Goal: Check status: Check status

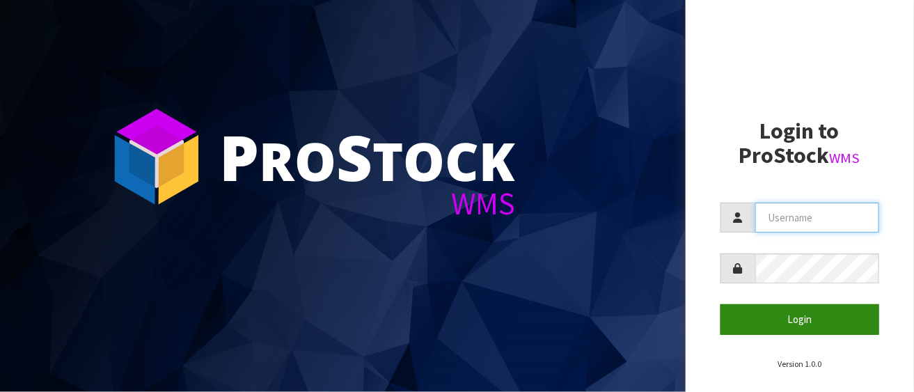
type input "LIFETIMEBRANDS"
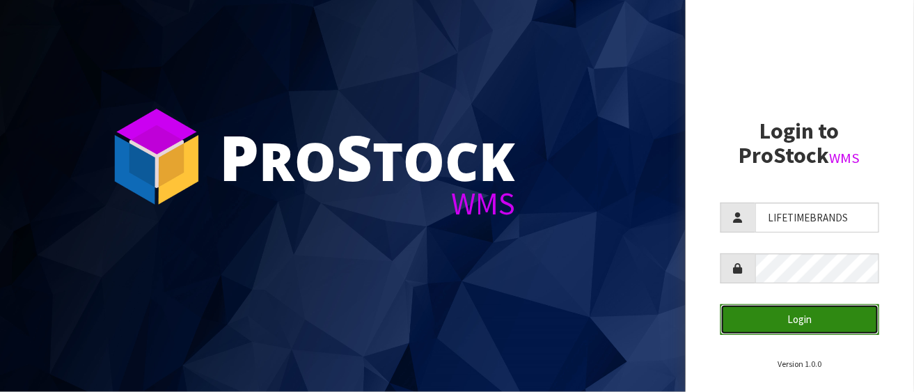
click at [809, 313] on button "Login" at bounding box center [799, 319] width 159 height 30
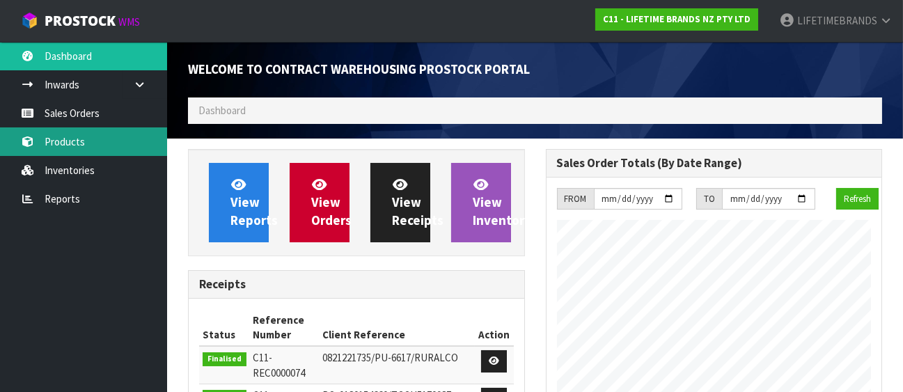
scroll to position [902, 357]
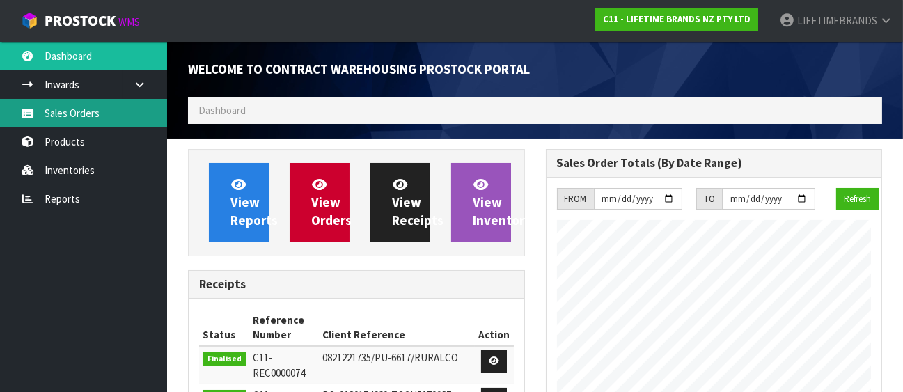
click at [97, 109] on link "Sales Orders" at bounding box center [83, 113] width 167 height 29
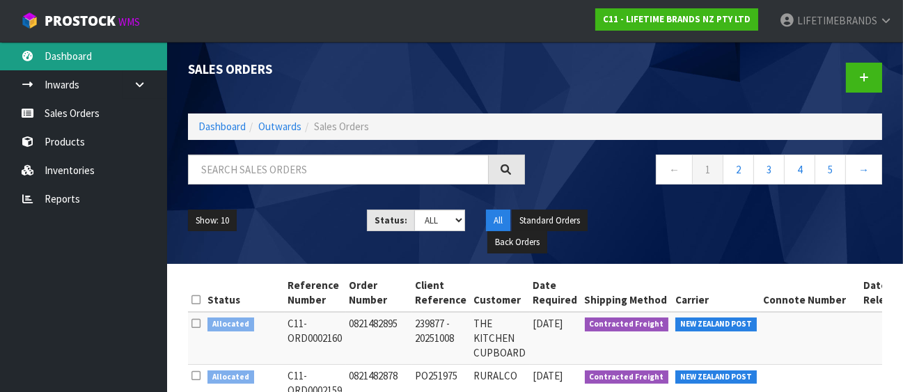
click at [61, 57] on link "Dashboard" at bounding box center [83, 56] width 167 height 29
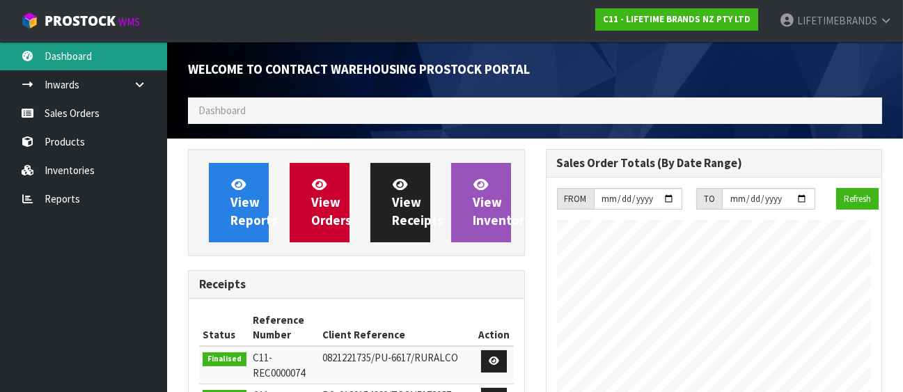
scroll to position [887, 357]
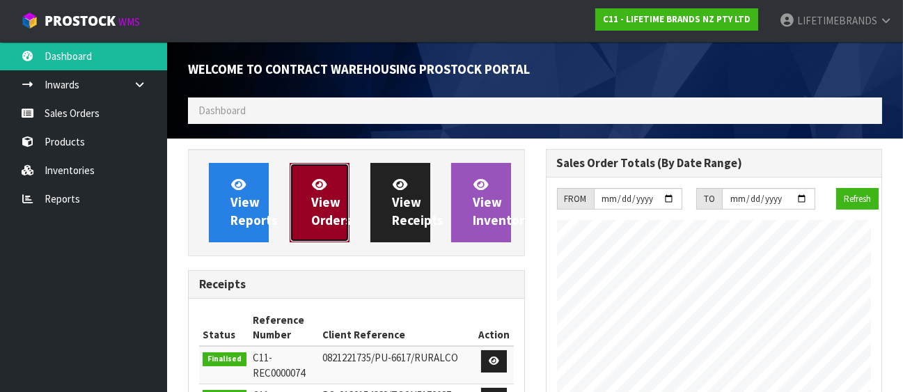
click at [322, 202] on span "View Orders" at bounding box center [331, 202] width 40 height 52
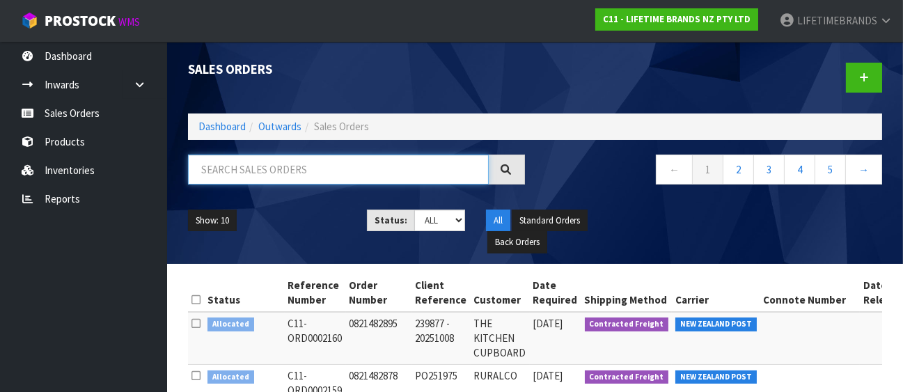
click at [307, 166] on input "text" at bounding box center [338, 170] width 301 height 30
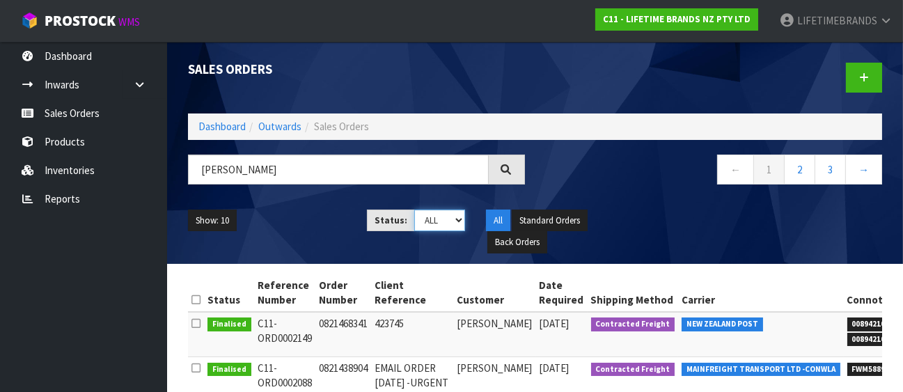
click at [458, 217] on select "Draft Pending Allocated Pending Pick Goods Picked Goods Packed Pending Charges …" at bounding box center [439, 221] width 51 height 22
click at [317, 223] on ul "Show: 10 5 10 25 50" at bounding box center [267, 221] width 158 height 22
click at [808, 162] on link "2" at bounding box center [799, 170] width 31 height 30
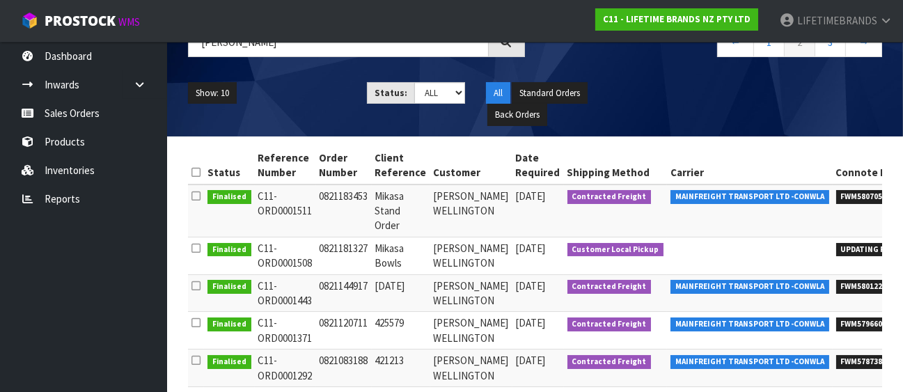
scroll to position [126, 0]
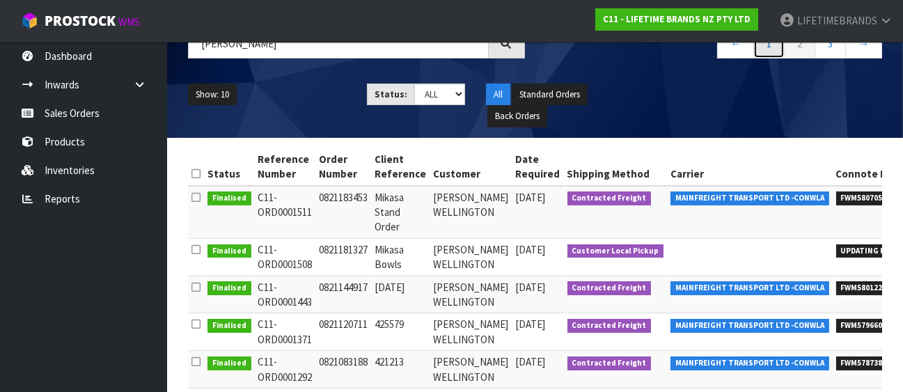
click at [774, 45] on link "1" at bounding box center [768, 44] width 31 height 30
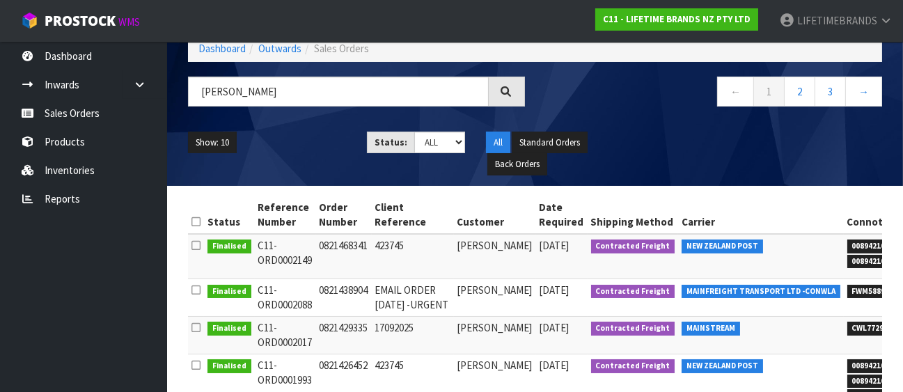
scroll to position [0, 0]
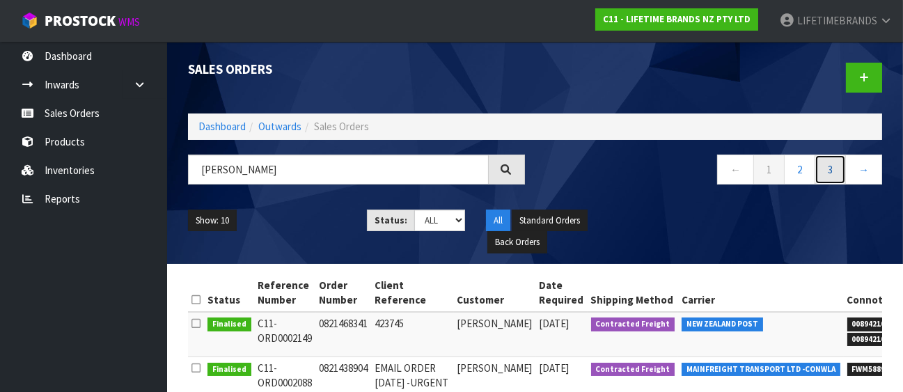
click at [833, 159] on link "3" at bounding box center [829, 170] width 31 height 30
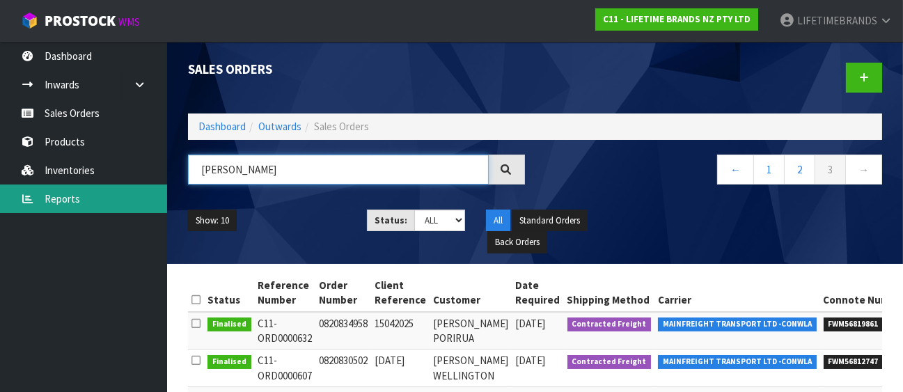
drag, startPoint x: 277, startPoint y: 168, endPoint x: 155, endPoint y: 186, distance: 123.1
click at [142, 178] on body "Toggle navigation ProStock WMS C11 - LIFETIME BRANDS NZ PTY LTD LIFETIMEBRANDS …" at bounding box center [451, 196] width 903 height 392
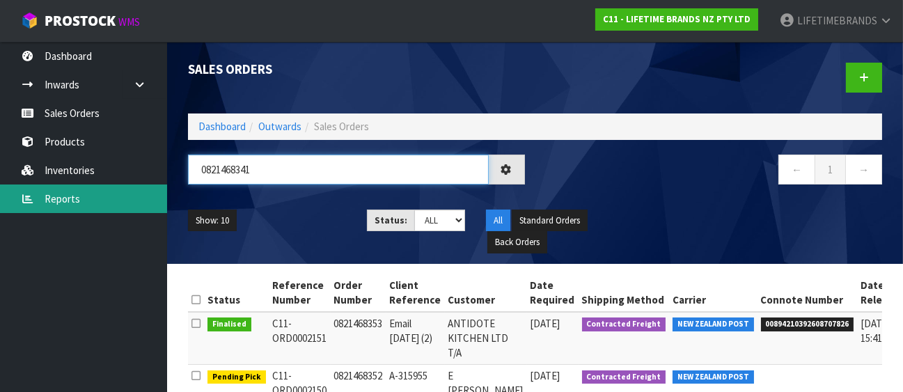
type input "0821468341"
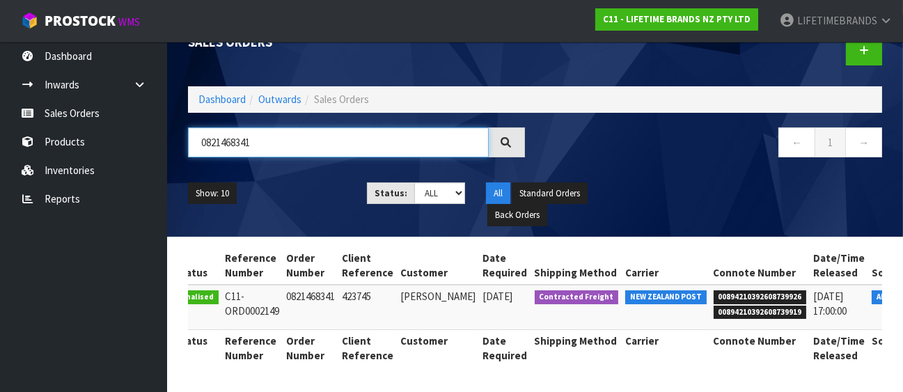
scroll to position [0, 61]
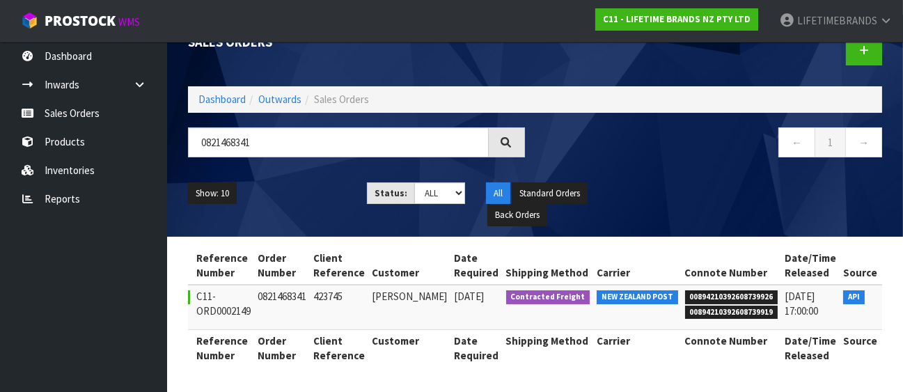
click at [894, 295] on icon at bounding box center [899, 299] width 10 height 9
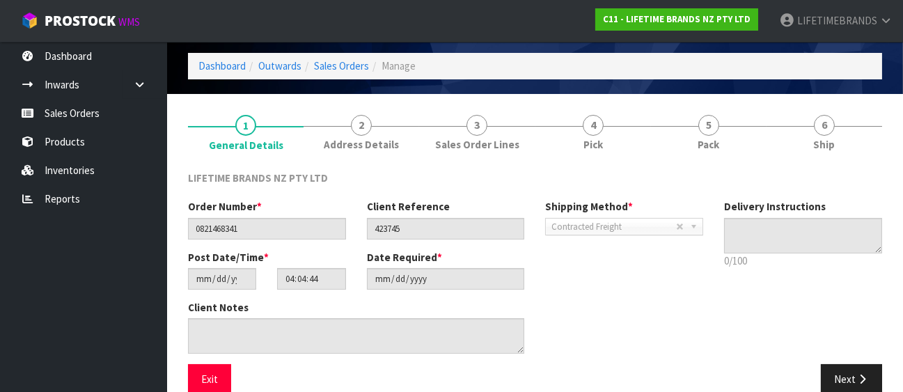
scroll to position [66, 0]
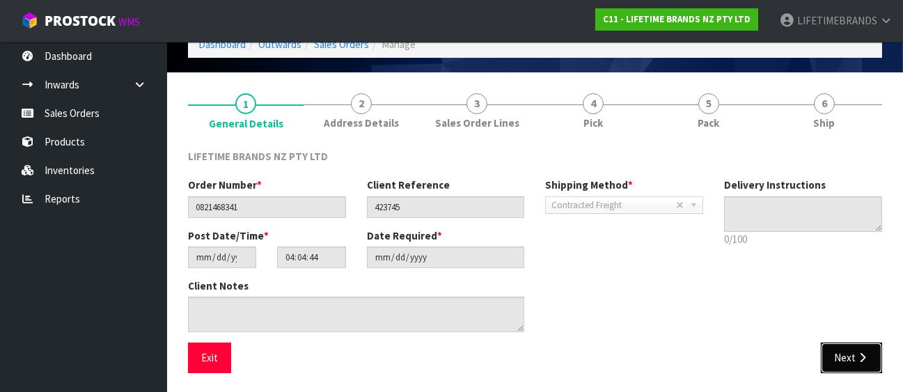
click at [855, 361] on icon "button" at bounding box center [861, 357] width 13 height 10
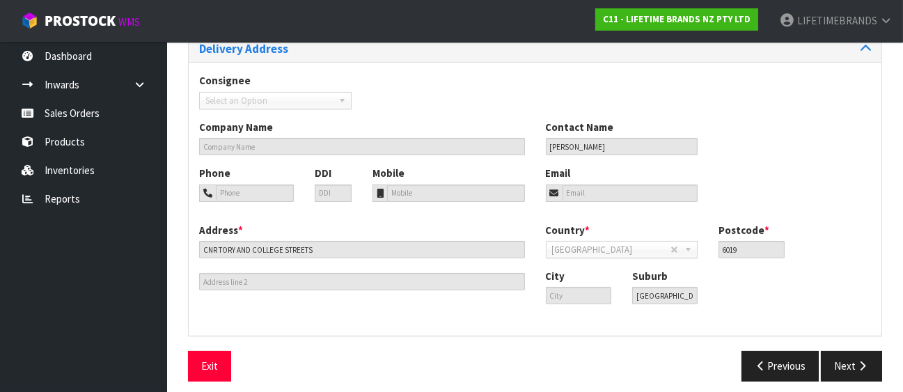
scroll to position [189, 0]
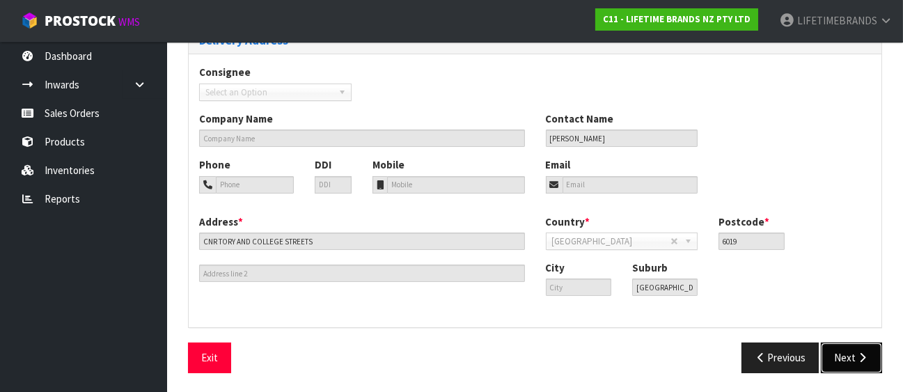
click at [867, 354] on icon "button" at bounding box center [861, 357] width 13 height 10
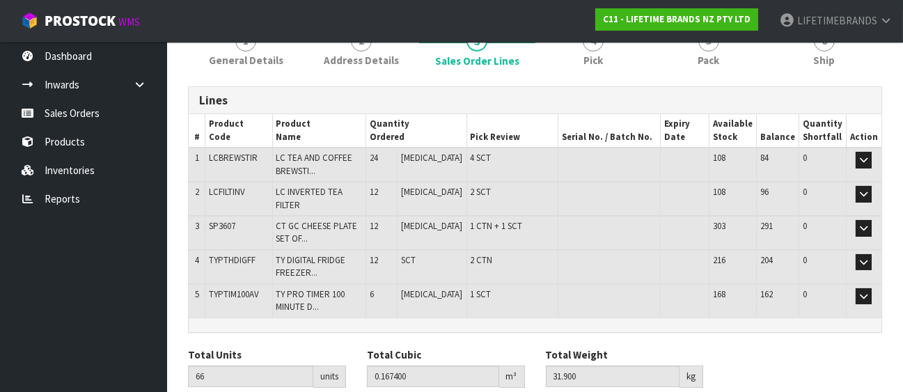
scroll to position [171, 0]
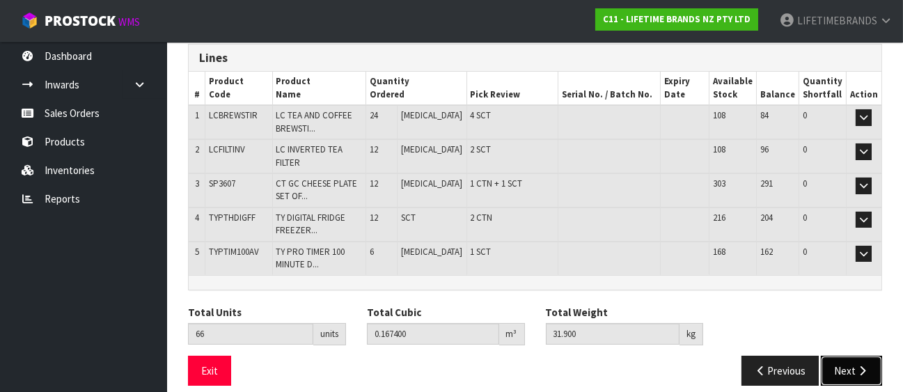
click at [851, 356] on button "Next" at bounding box center [851, 371] width 61 height 30
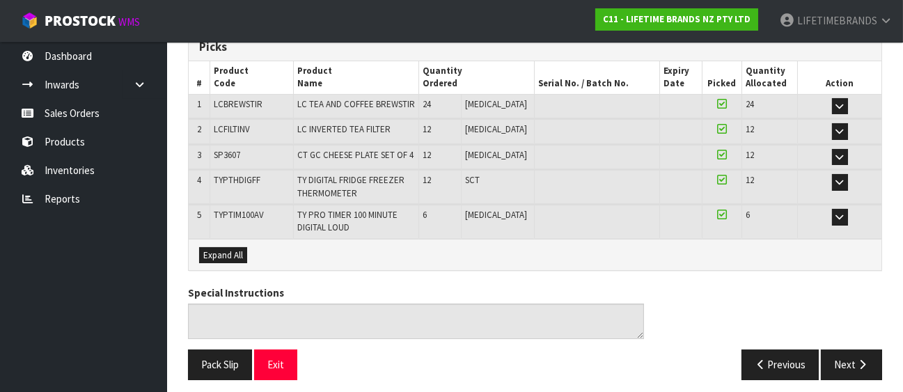
scroll to position [234, 0]
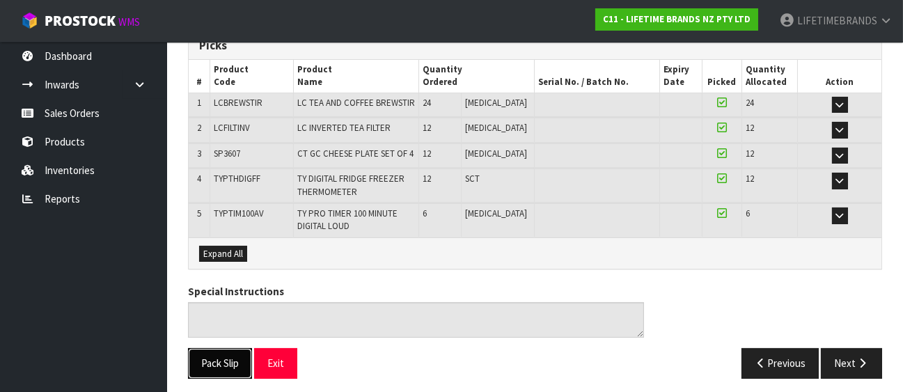
click at [214, 355] on button "Pack Slip" at bounding box center [220, 363] width 64 height 30
click at [870, 361] on button "Next" at bounding box center [851, 363] width 61 height 30
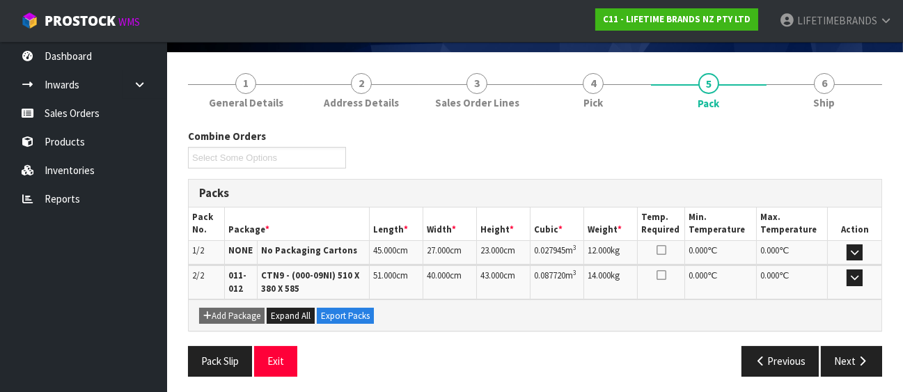
scroll to position [87, 0]
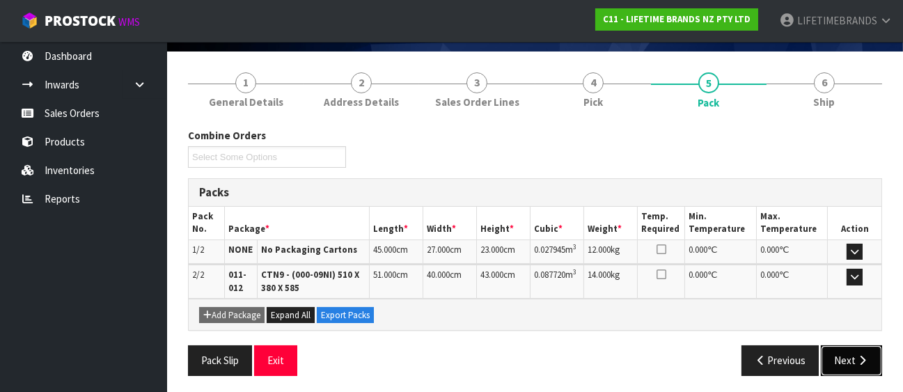
click at [856, 355] on icon "button" at bounding box center [861, 360] width 13 height 10
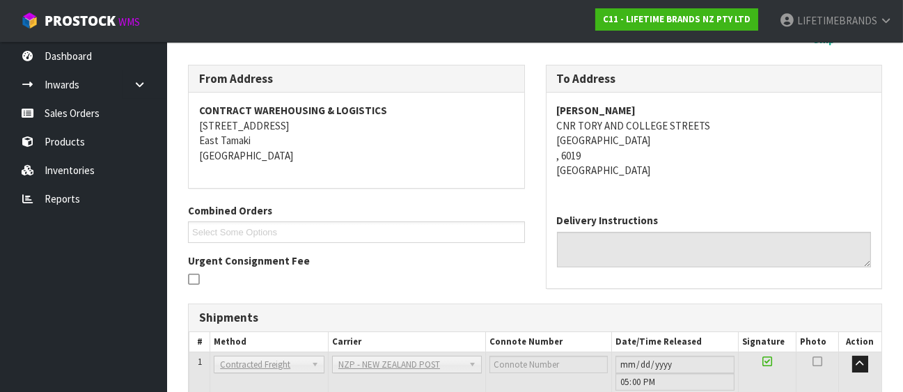
scroll to position [269, 0]
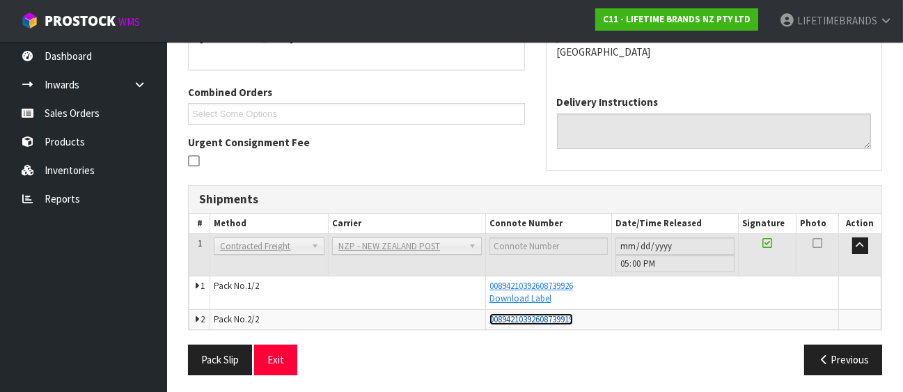
click at [536, 313] on span "00894210392608739919" at bounding box center [531, 319] width 84 height 12
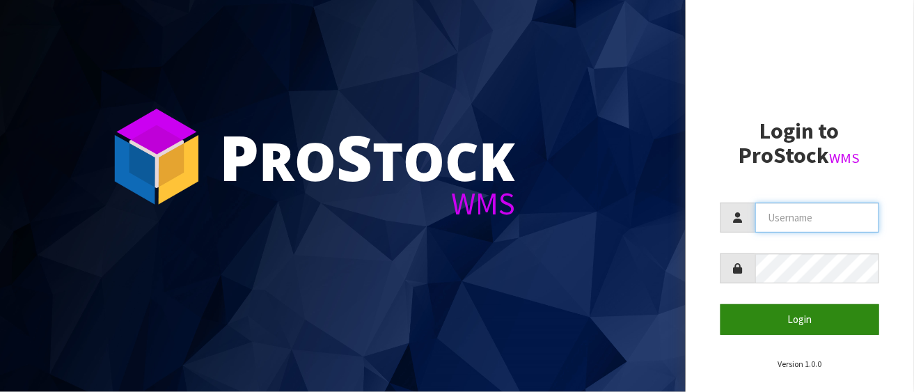
type input "LIFETIMEBRANDS"
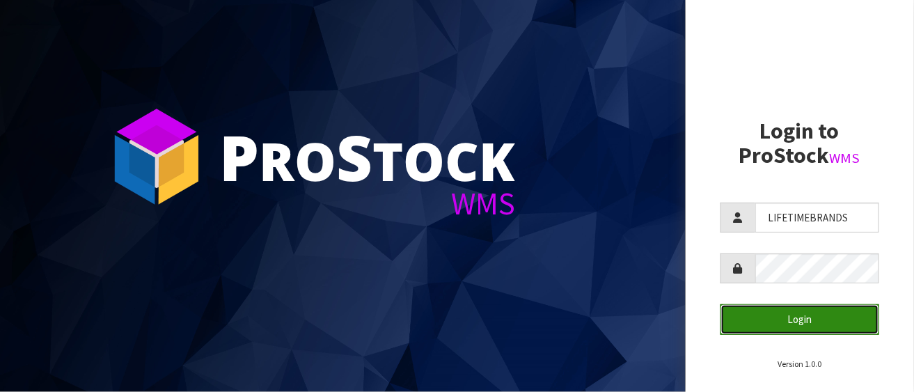
click at [808, 320] on button "Login" at bounding box center [799, 319] width 159 height 30
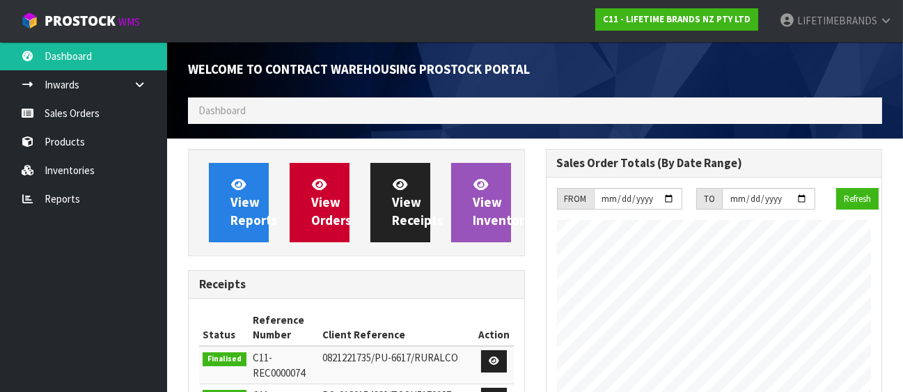
scroll to position [873, 357]
click at [274, 104] on ol "Dashboard" at bounding box center [535, 110] width 694 height 26
click at [242, 118] on li "Dashboard" at bounding box center [221, 110] width 47 height 15
click at [228, 113] on span "Dashboard" at bounding box center [221, 110] width 47 height 13
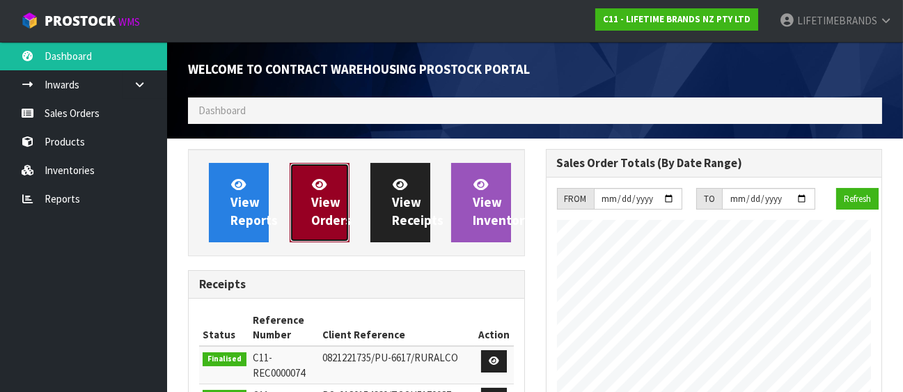
click at [320, 196] on span "View Orders" at bounding box center [331, 202] width 40 height 52
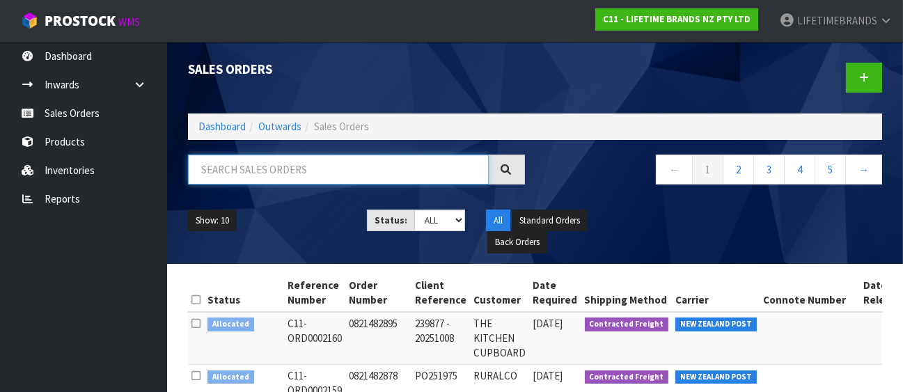
click at [315, 174] on input "text" at bounding box center [338, 170] width 301 height 30
click at [214, 167] on input "text" at bounding box center [338, 170] width 301 height 30
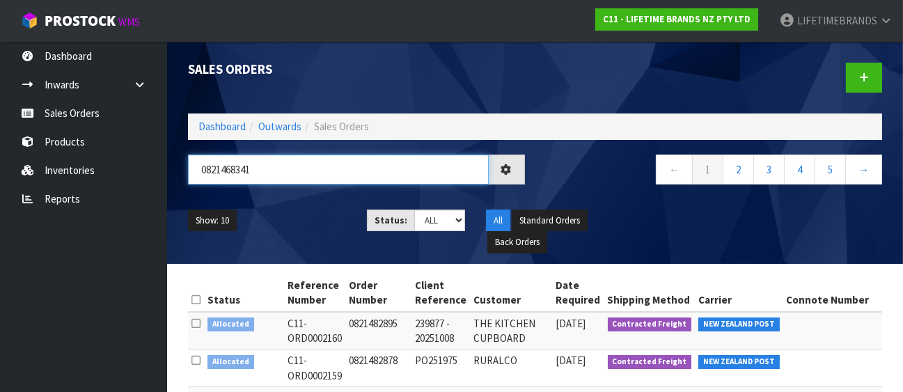
type input "0821468341"
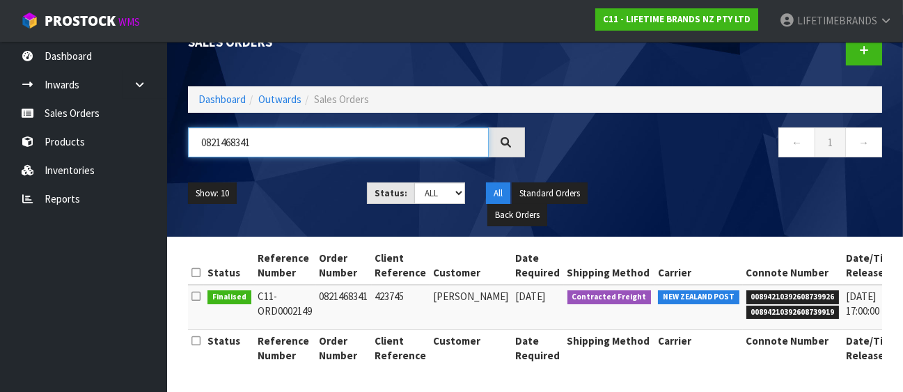
scroll to position [0, 61]
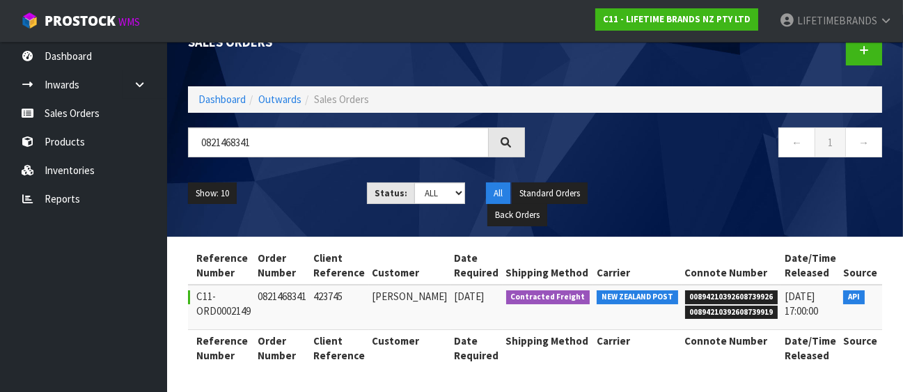
click at [894, 295] on icon at bounding box center [899, 299] width 10 height 9
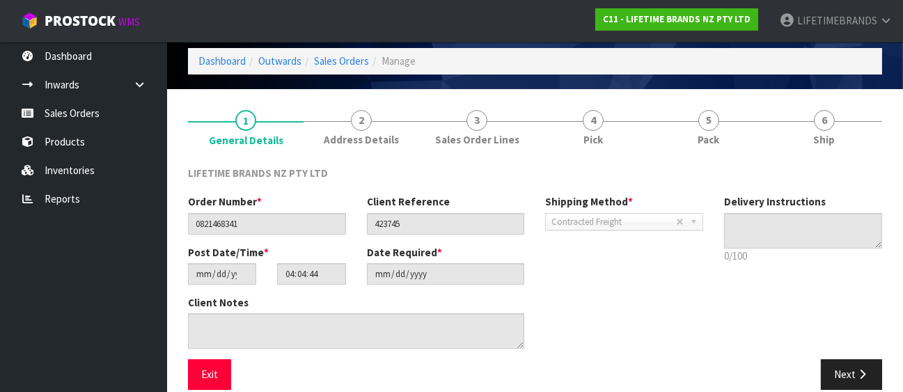
scroll to position [66, 0]
